Goal: Task Accomplishment & Management: Complete application form

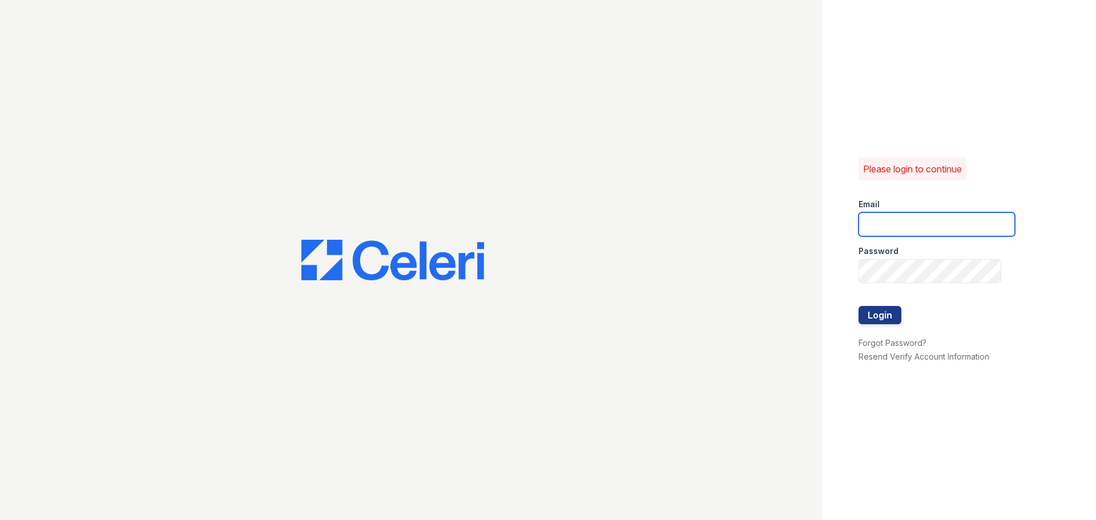
click at [893, 231] on input "email" at bounding box center [937, 224] width 156 height 24
type input "[EMAIL_ADDRESS][DOMAIN_NAME]"
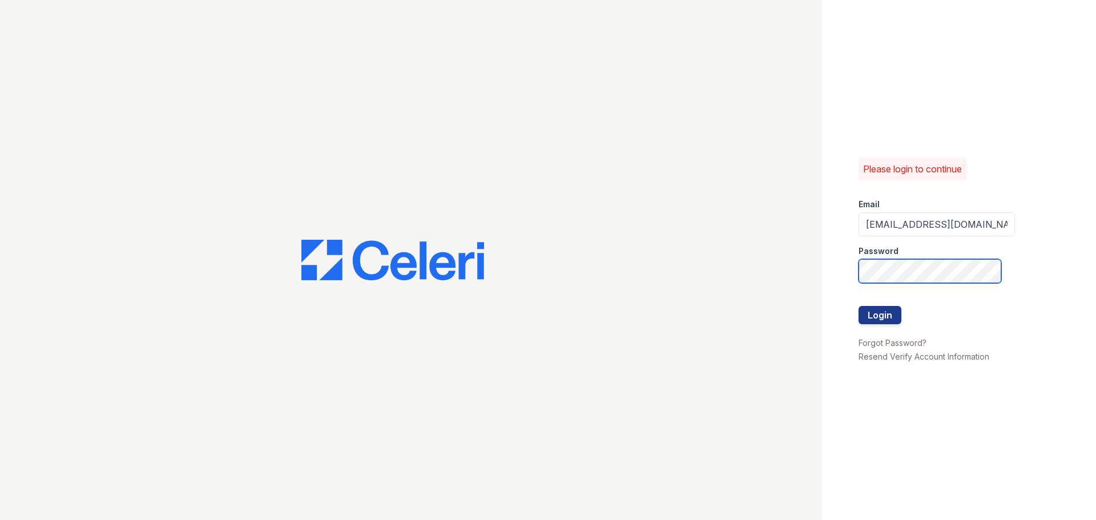
click at [859, 306] on button "Login" at bounding box center [880, 315] width 43 height 18
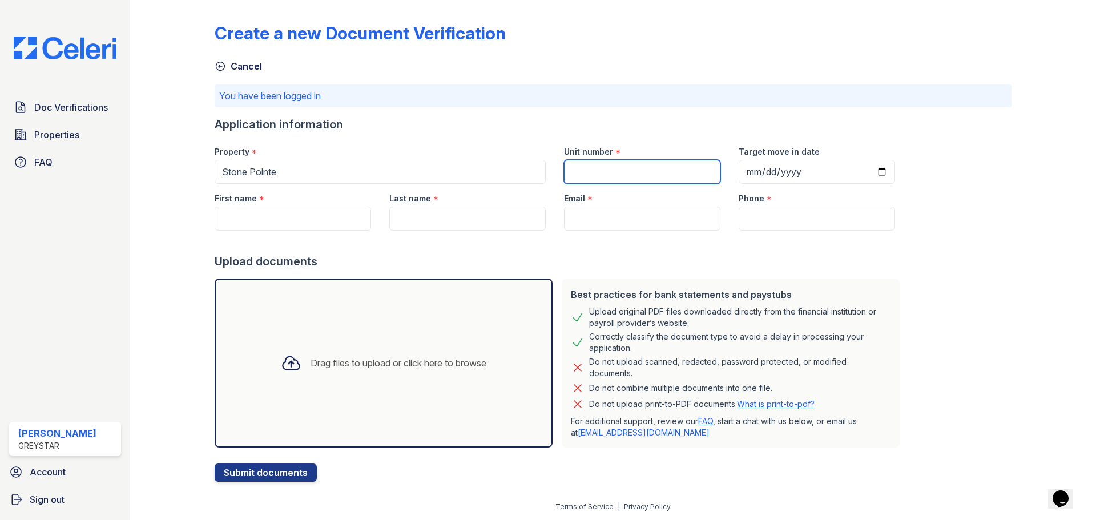
click at [678, 179] on input "Unit number" at bounding box center [642, 172] width 156 height 24
type input "50-215"
click at [739, 182] on input "Target move in date" at bounding box center [817, 172] width 156 height 24
type input "5200-10-08"
click at [754, 166] on input "Target move in date" at bounding box center [817, 172] width 156 height 24
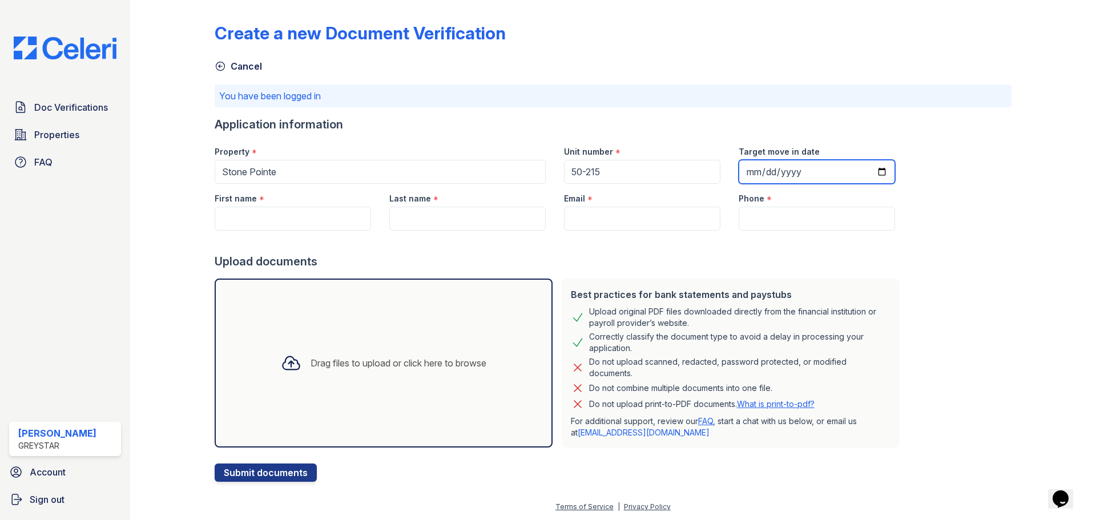
click at [754, 166] on input "Target move in date" at bounding box center [817, 172] width 156 height 24
click at [756, 172] on input "Target move in date" at bounding box center [817, 172] width 156 height 24
type input "[DATE]"
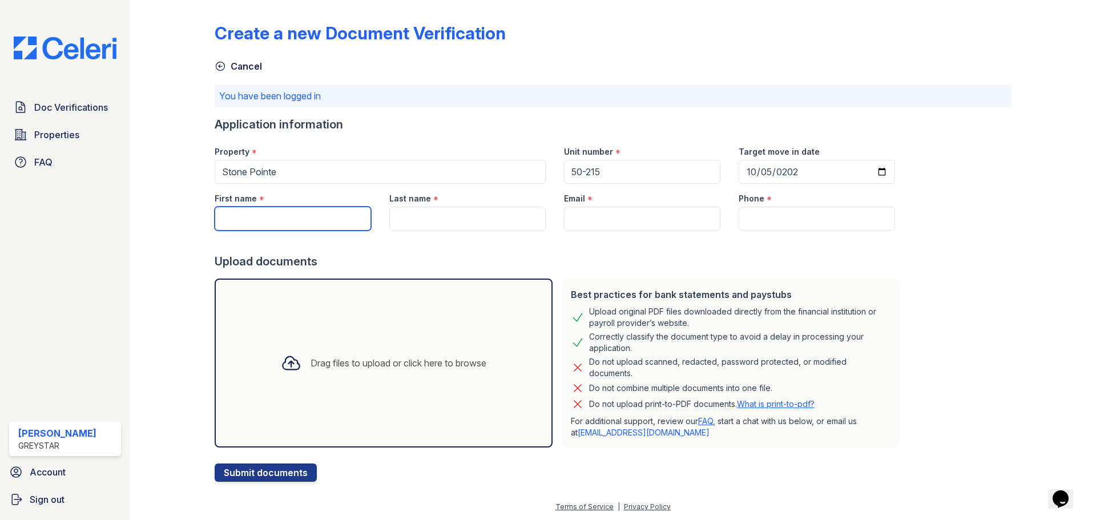
click at [263, 222] on input "First name" at bounding box center [293, 219] width 156 height 24
click at [331, 214] on input "First name" at bounding box center [293, 219] width 156 height 24
paste input "Maliek"
type input "Maliek"
click at [432, 216] on input "Last name" at bounding box center [467, 219] width 156 height 24
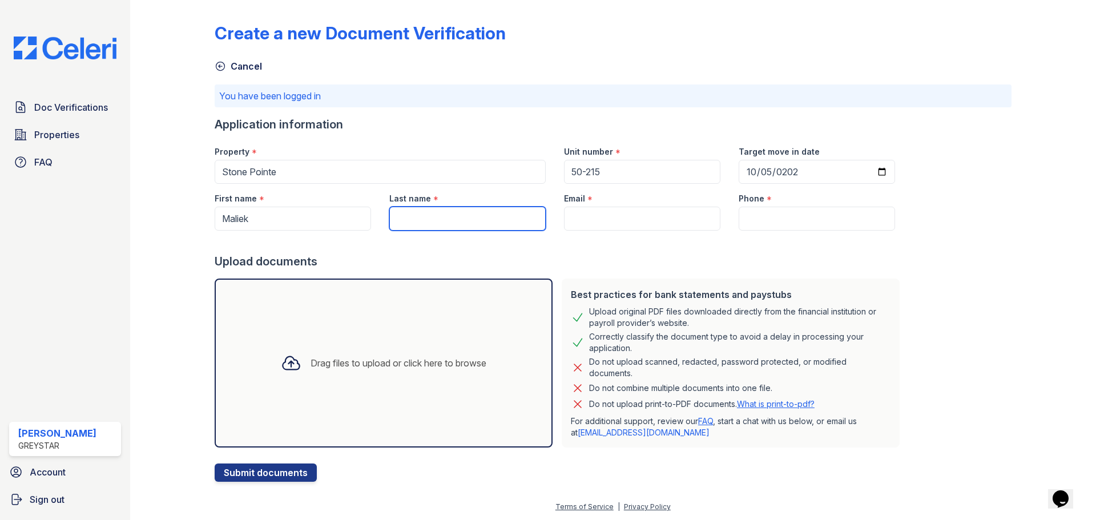
paste input "[PERSON_NAME]"
type input "[PERSON_NAME]"
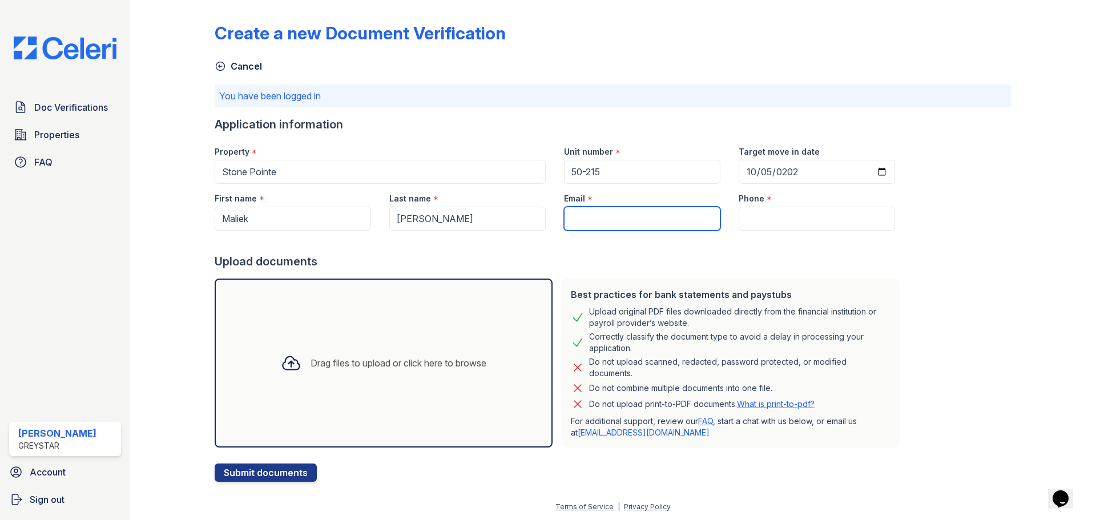
click at [653, 225] on input "Email" at bounding box center [642, 219] width 156 height 24
paste input "[EMAIL_ADDRESS][DOMAIN_NAME]"
type input "[EMAIL_ADDRESS][DOMAIN_NAME]"
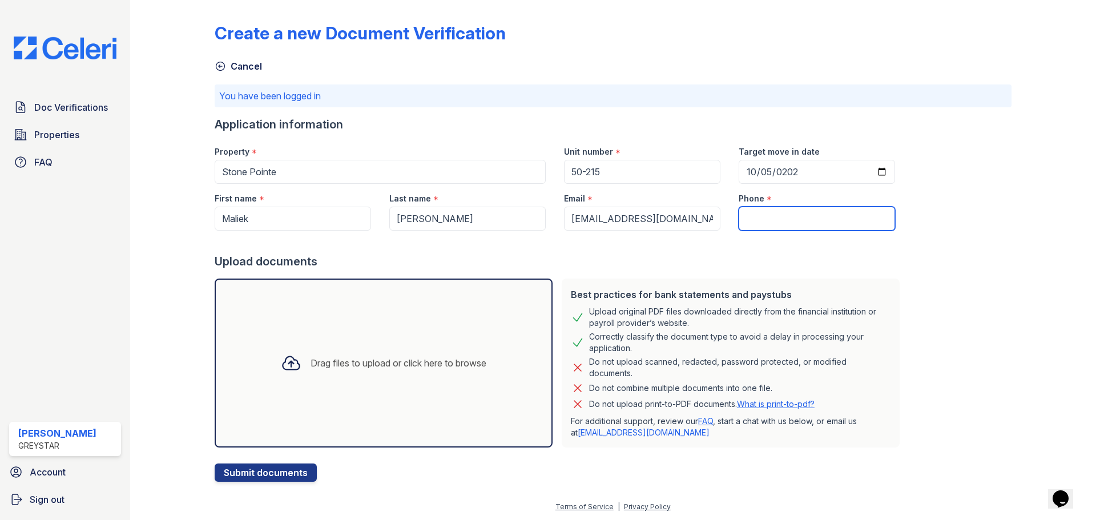
click at [742, 226] on input "Phone" at bounding box center [817, 219] width 156 height 24
paste input "[PHONE_NUMBER]"
type input "[PHONE_NUMBER]"
click at [486, 360] on div "Drag files to upload or click here to browse" at bounding box center [384, 363] width 224 height 39
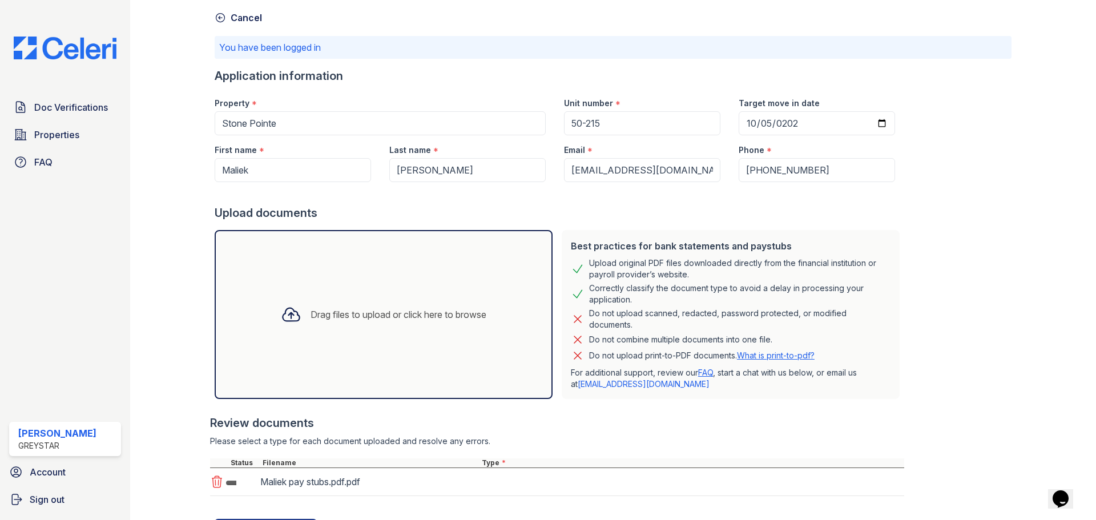
scroll to position [104, 0]
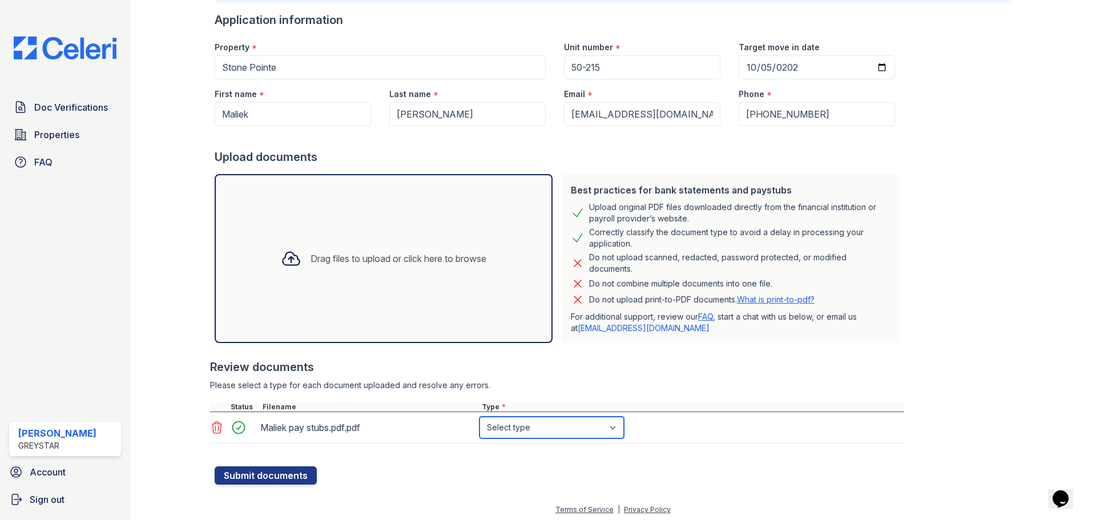
click at [530, 426] on select "Select type Paystub Bank Statement Offer Letter Tax Documents Benefit Award Let…" at bounding box center [552, 428] width 144 height 22
select select "paystub"
click at [480, 417] on select "Select type Paystub Bank Statement Offer Letter Tax Documents Benefit Award Let…" at bounding box center [552, 428] width 144 height 22
click at [278, 468] on button "Submit documents" at bounding box center [266, 475] width 102 height 18
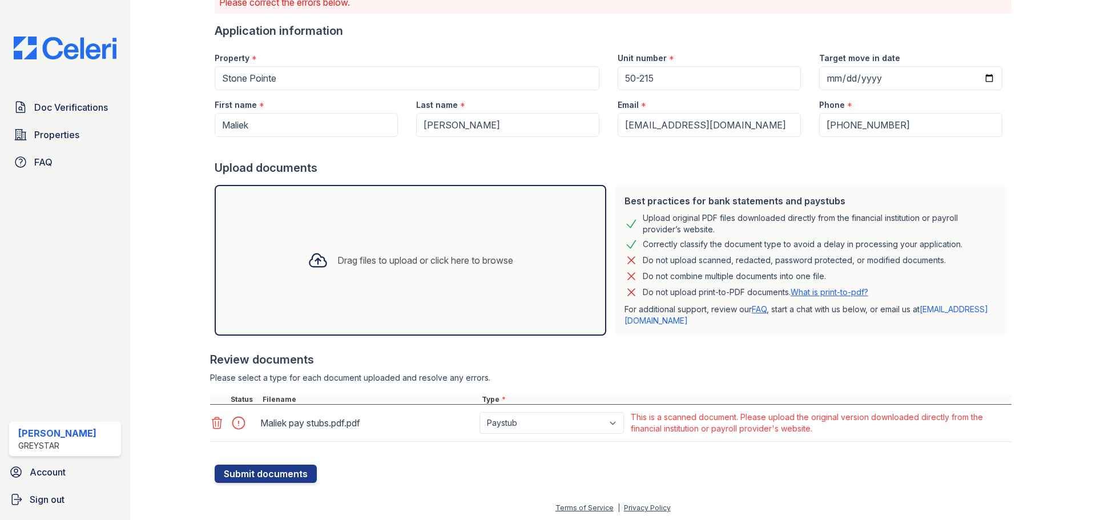
scroll to position [95, 0]
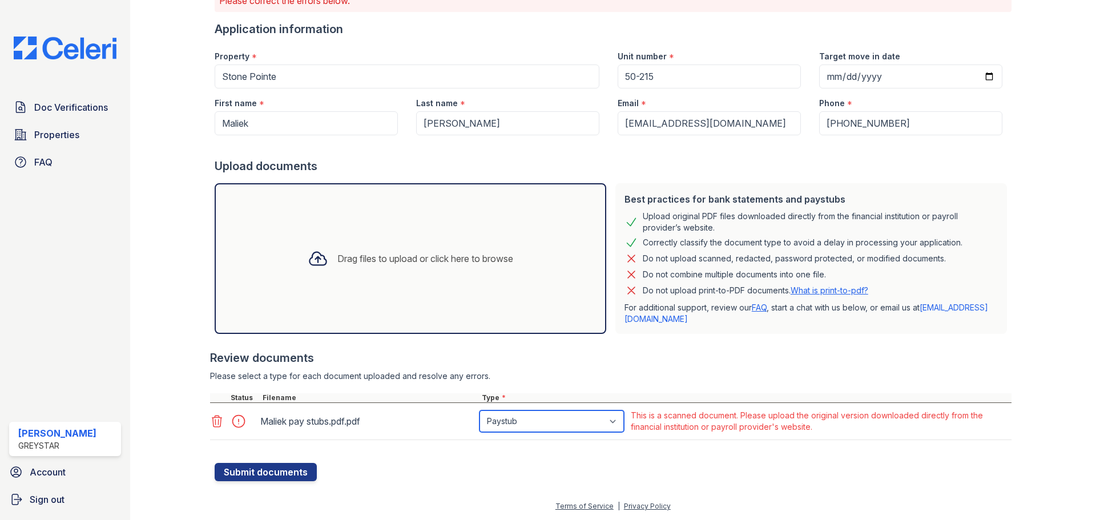
click at [495, 422] on select "Paystub Bank Statement Offer Letter Tax Documents Benefit Award Letter Investme…" at bounding box center [552, 421] width 144 height 22
select select "other"
click at [480, 410] on select "Paystub Bank Statement Offer Letter Tax Documents Benefit Award Letter Investme…" at bounding box center [552, 421] width 144 height 22
click at [262, 473] on button "Submit documents" at bounding box center [266, 472] width 102 height 18
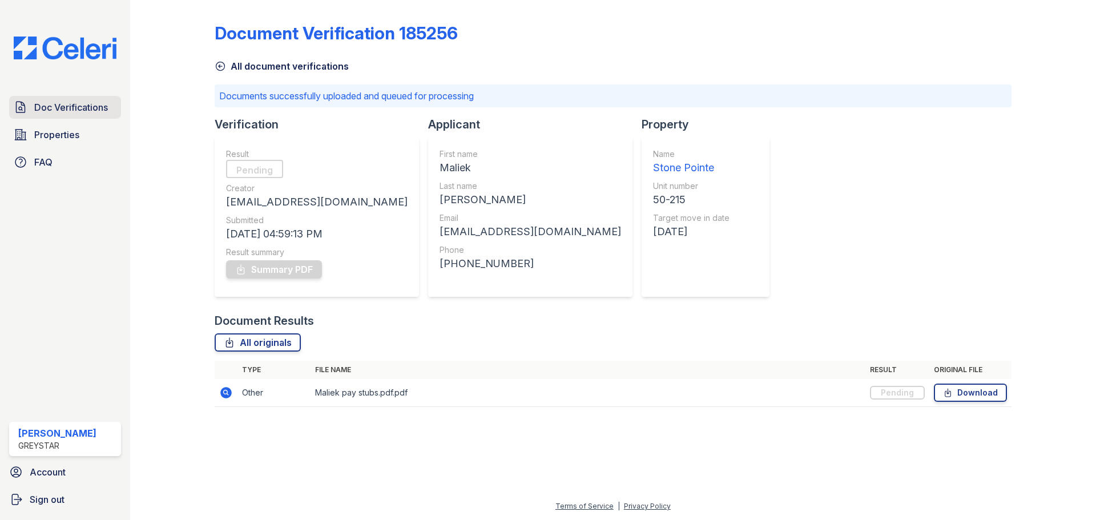
click at [41, 106] on span "Doc Verifications" at bounding box center [71, 107] width 74 height 14
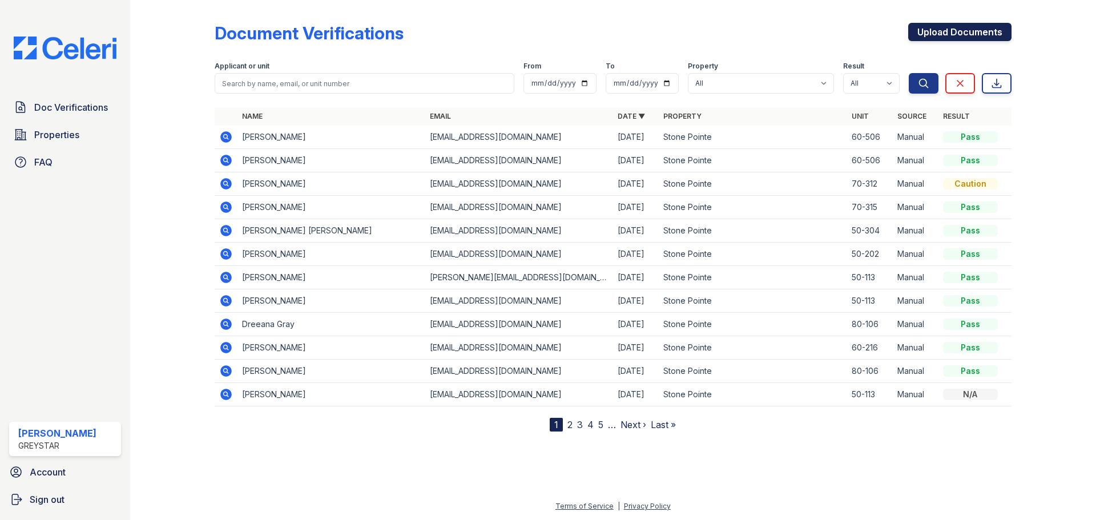
click at [961, 29] on link "Upload Documents" at bounding box center [959, 32] width 103 height 18
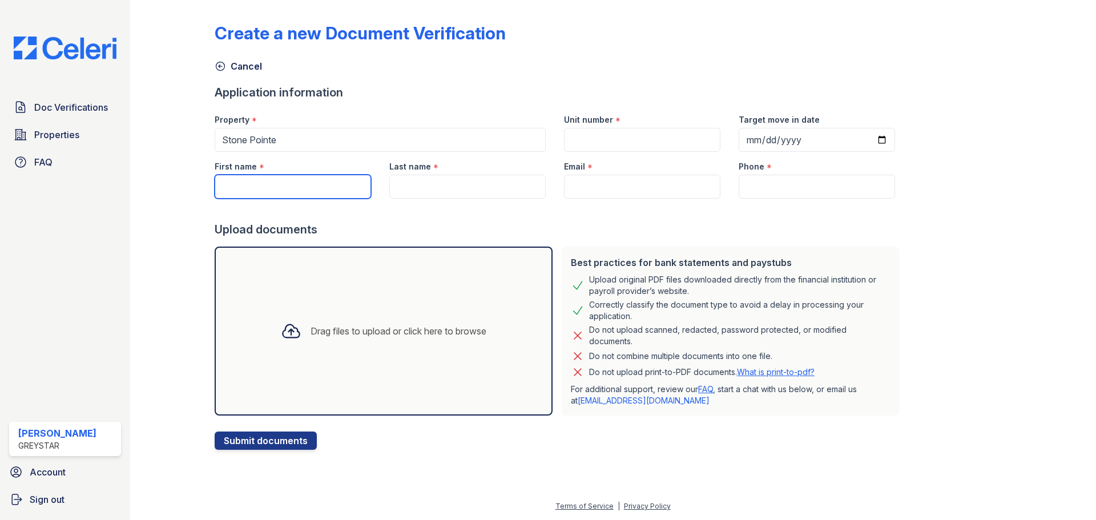
click at [263, 175] on input "First name" at bounding box center [293, 187] width 156 height 24
paste input "[PERSON_NAME]"
type input "[PERSON_NAME]"
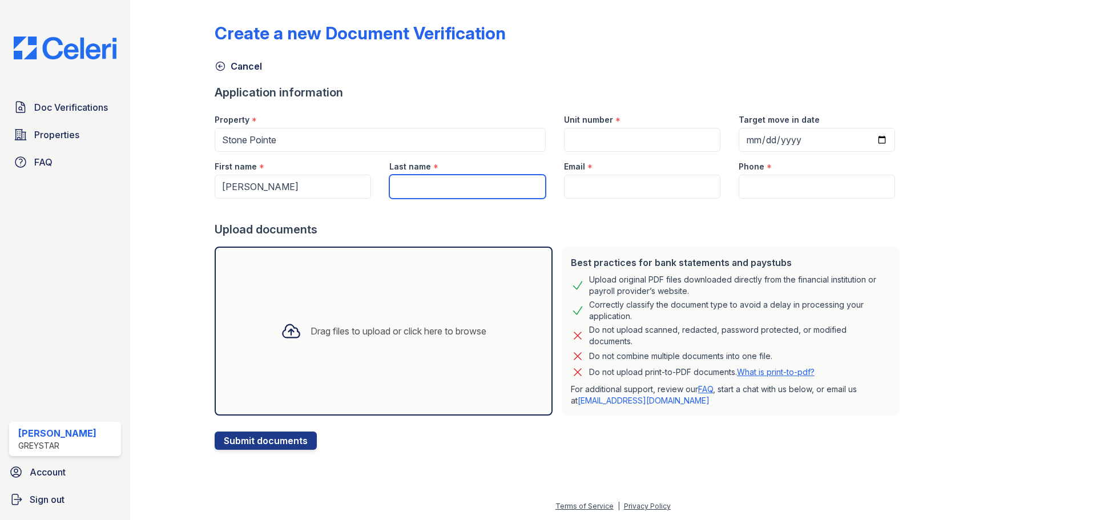
click at [452, 186] on input "Last name" at bounding box center [467, 187] width 156 height 24
paste input "Raheem"
type input "Raheem"
click at [589, 188] on input "Email" at bounding box center [642, 187] width 156 height 24
paste input "[EMAIL_ADDRESS][DOMAIN_NAME]"
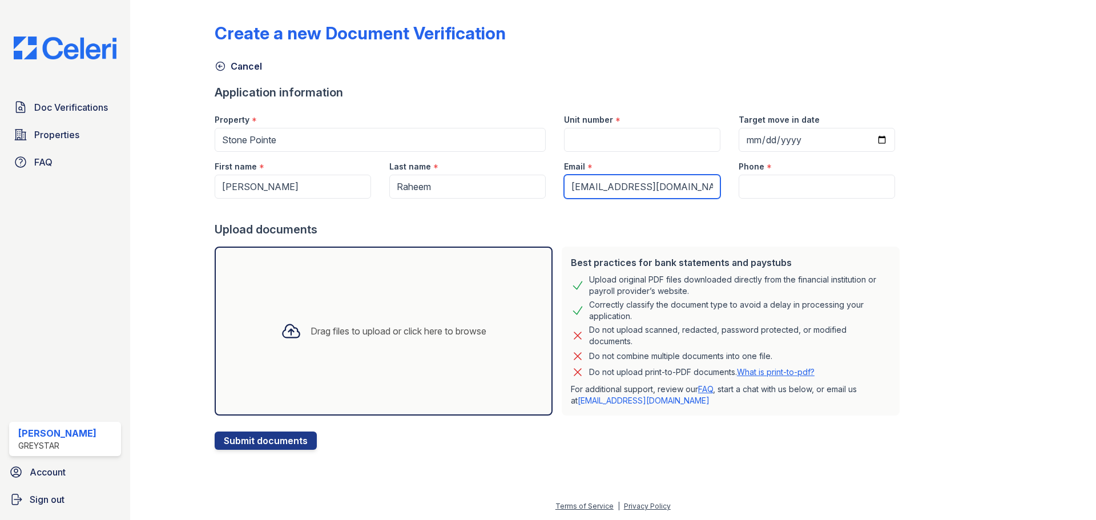
type input "[EMAIL_ADDRESS][DOMAIN_NAME]"
click at [656, 135] on input "Unit number" at bounding box center [642, 140] width 156 height 24
type input "50-215"
click at [716, 150] on div "Unit number * 50-215" at bounding box center [642, 128] width 175 height 47
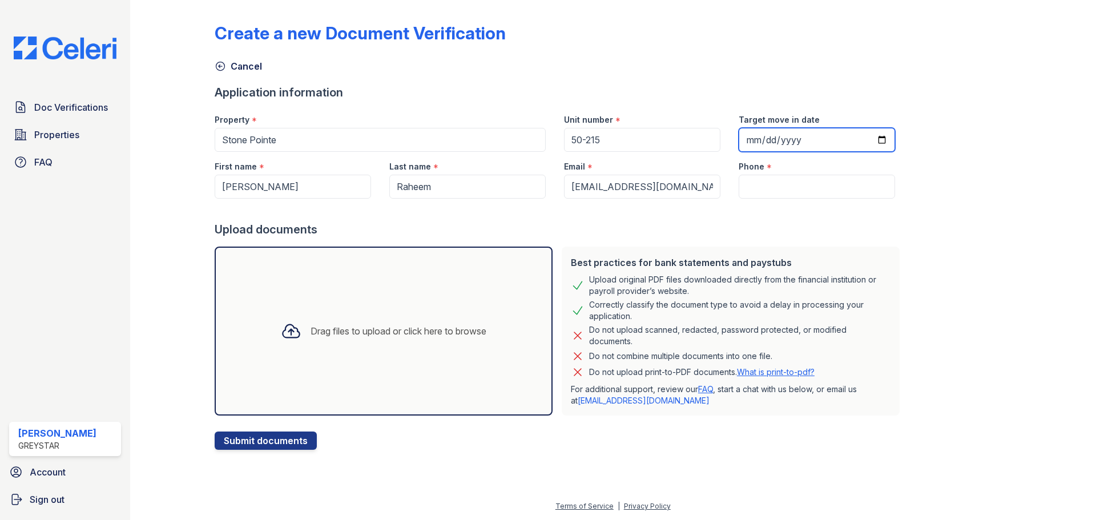
click at [739, 142] on input "Target move in date" at bounding box center [817, 140] width 156 height 24
click at [739, 138] on input "Target move in date" at bounding box center [817, 140] width 156 height 24
click at [767, 138] on input "Target move in date" at bounding box center [817, 140] width 156 height 24
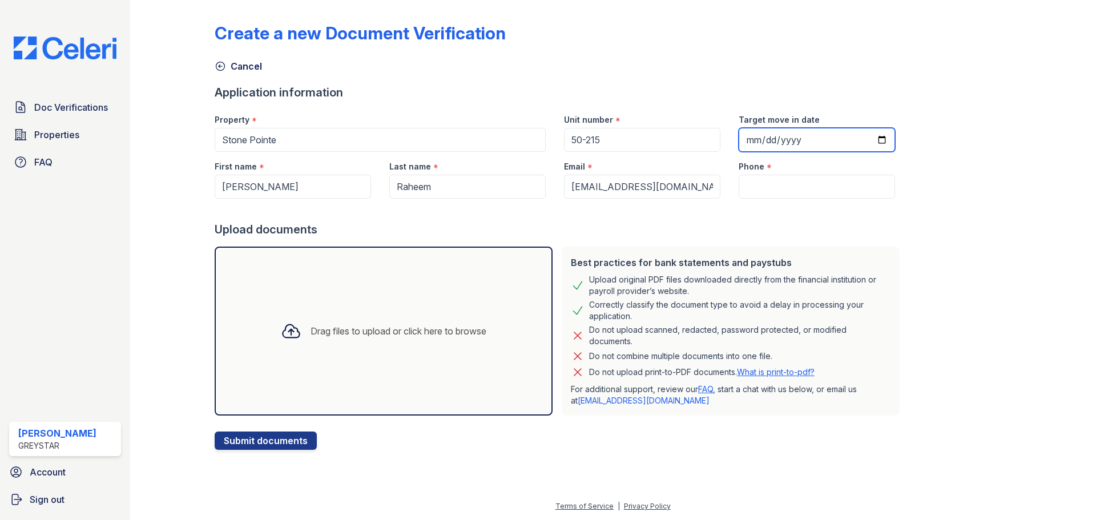
click at [760, 142] on input "Target move in date" at bounding box center [817, 140] width 156 height 24
click at [739, 136] on input "Target move in date" at bounding box center [817, 140] width 156 height 24
type input "[DATE]"
click at [746, 176] on input "Phone" at bounding box center [817, 187] width 156 height 24
click at [739, 182] on input "Phone" at bounding box center [817, 187] width 156 height 24
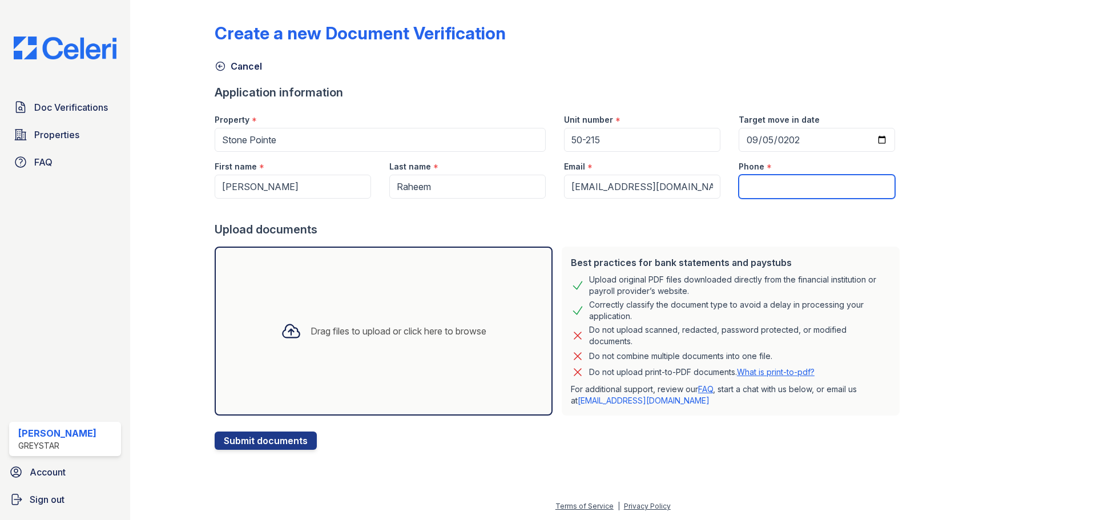
paste input "[PHONE_NUMBER]"
type input "[PHONE_NUMBER]"
click at [351, 365] on div "Drag files to upload or click here to browse" at bounding box center [384, 331] width 338 height 169
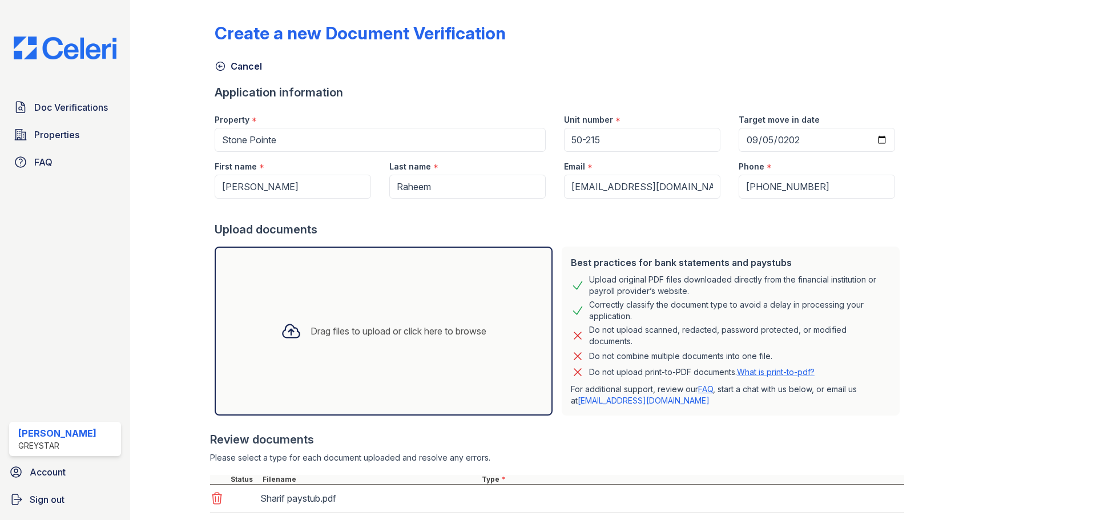
scroll to position [100, 0]
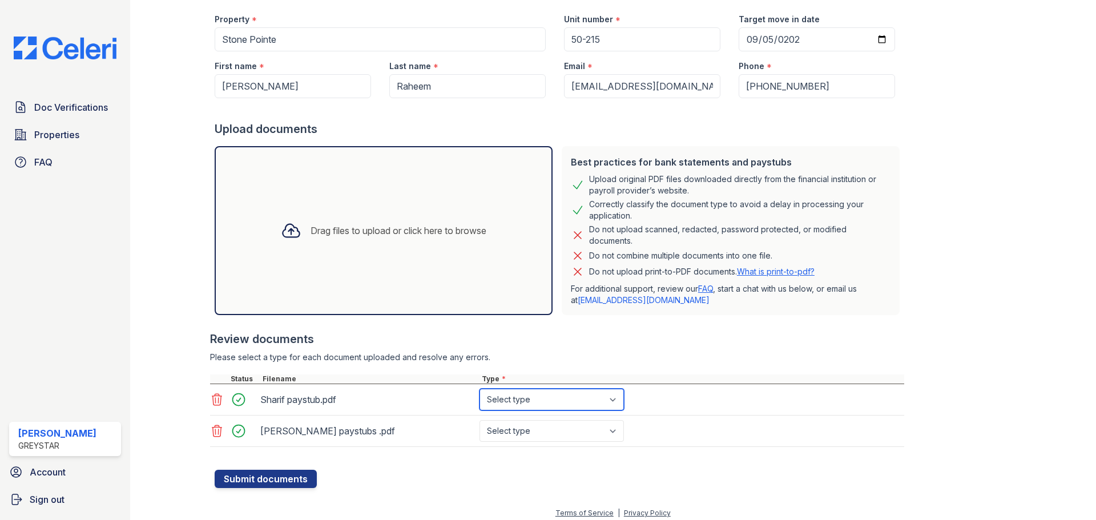
click at [531, 406] on select "Select type Paystub Bank Statement Offer Letter Tax Documents Benefit Award Let…" at bounding box center [552, 400] width 144 height 22
click at [529, 406] on select "Select type Paystub Bank Statement Offer Letter Tax Documents Benefit Award Let…" at bounding box center [552, 400] width 144 height 22
select select "paystub"
click at [480, 389] on select "Select type Paystub Bank Statement Offer Letter Tax Documents Benefit Award Let…" at bounding box center [552, 400] width 144 height 22
click at [523, 428] on select "Select type Paystub Bank Statement Offer Letter Tax Documents Benefit Award Let…" at bounding box center [552, 431] width 144 height 22
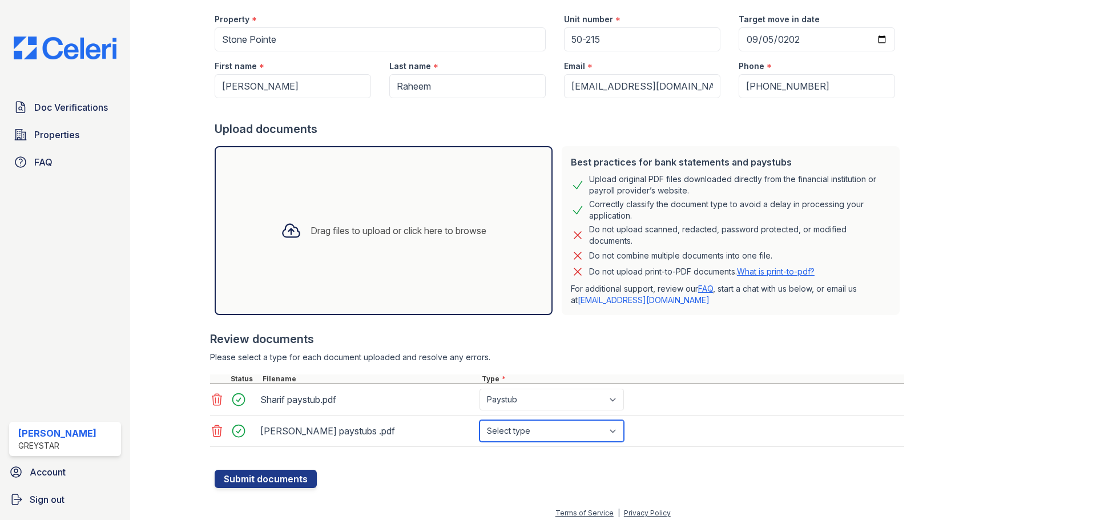
select select "paystub"
click at [480, 420] on select "Select type Paystub Bank Statement Offer Letter Tax Documents Benefit Award Let…" at bounding box center [552, 431] width 144 height 22
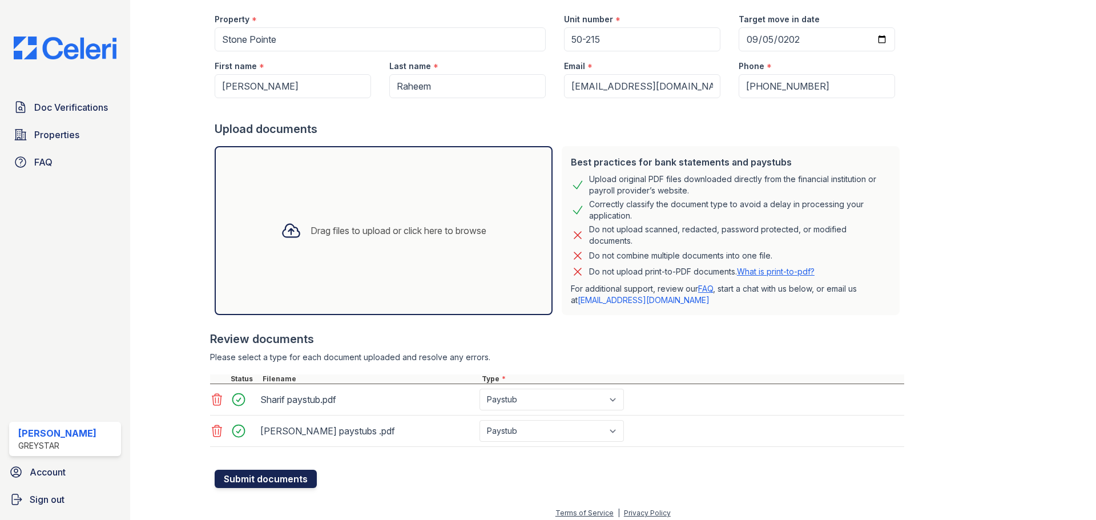
click at [292, 473] on button "Submit documents" at bounding box center [266, 479] width 102 height 18
